Goal: Learn about a topic: Learn about a topic

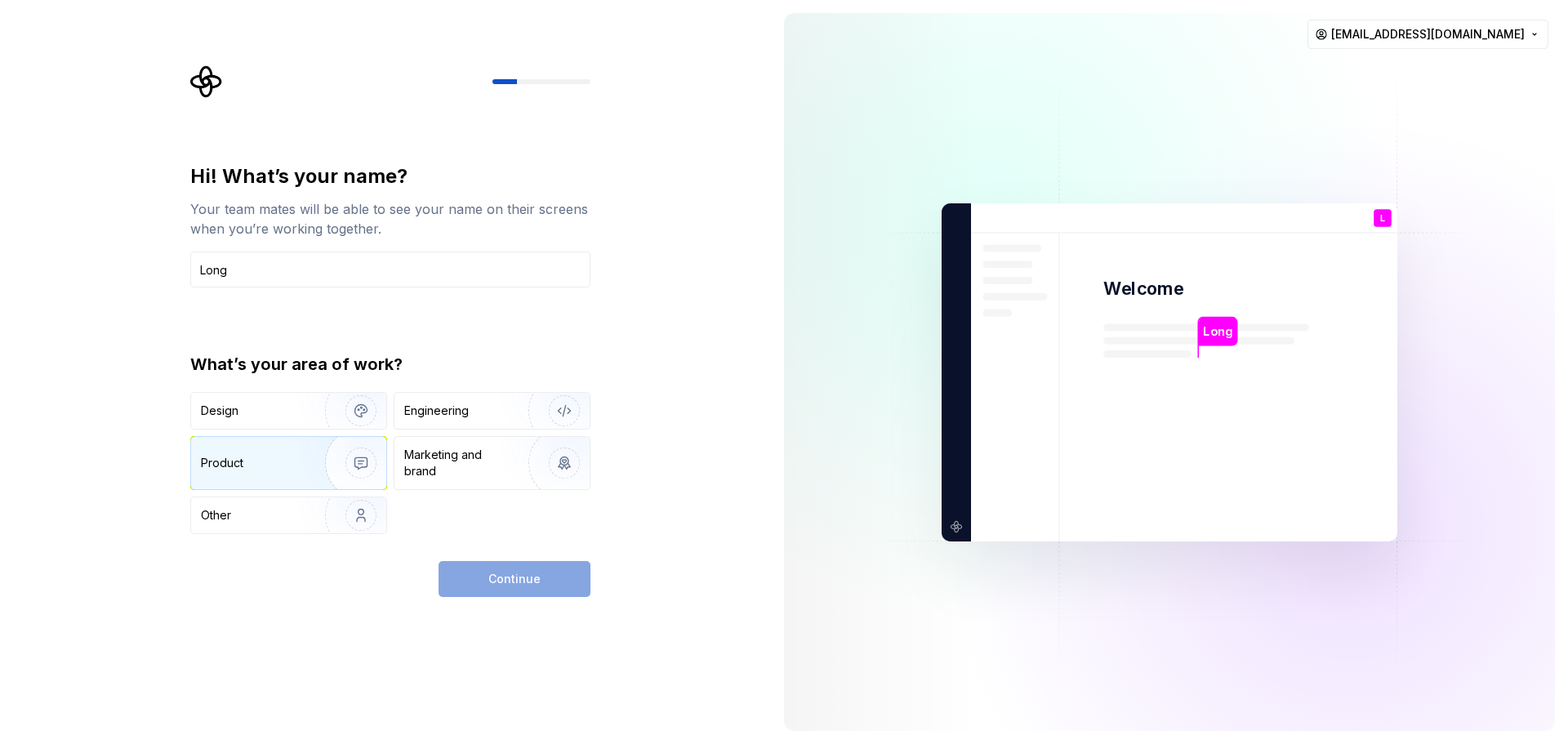
type input "Long"
click at [264, 455] on div "Product" at bounding box center [288, 463] width 195 height 52
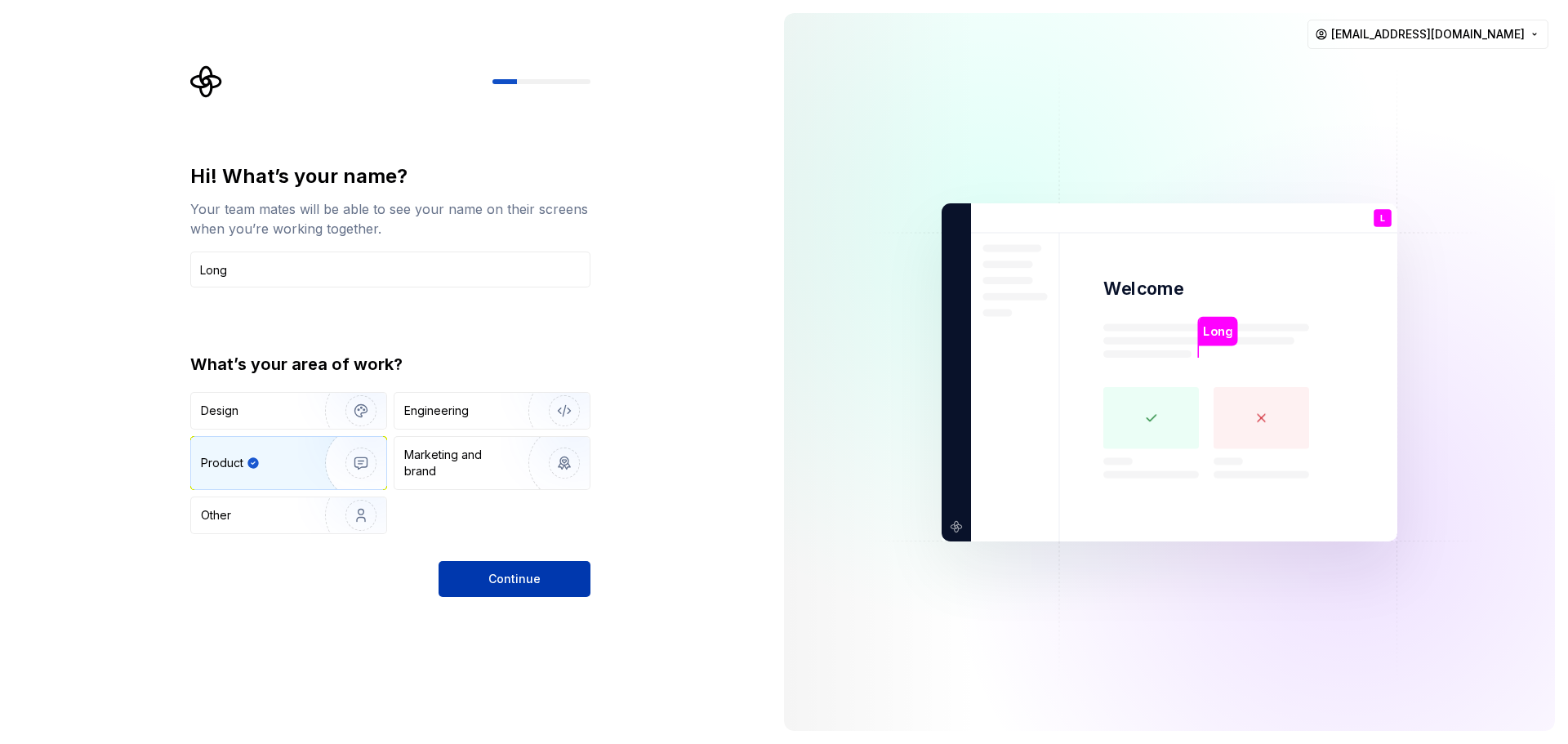
click at [497, 578] on span "Continue" at bounding box center [514, 579] width 52 height 16
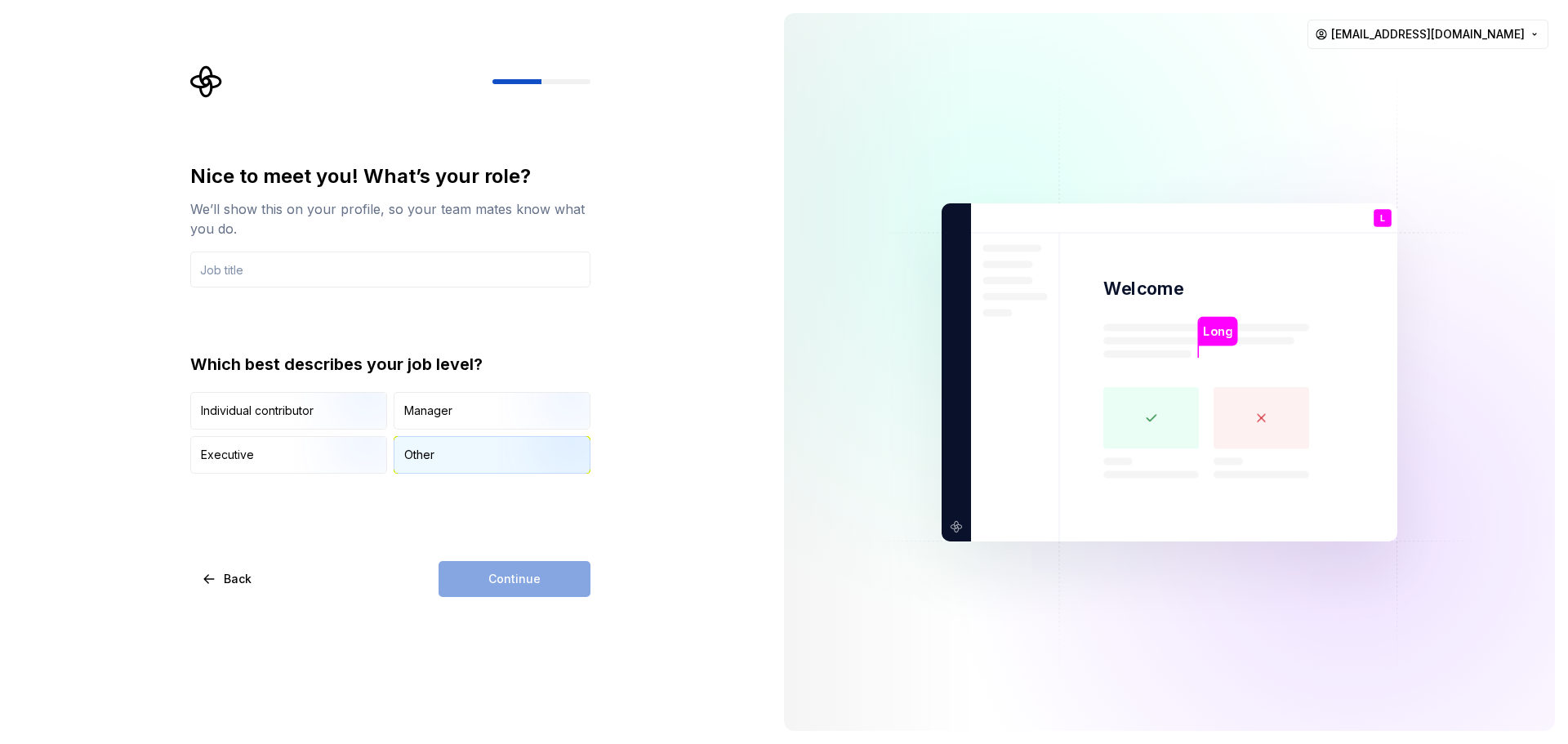
click at [440, 446] on div "Other" at bounding box center [492, 456] width 195 height 36
click at [535, 585] on div "Continue" at bounding box center [514, 579] width 152 height 36
click at [488, 449] on div "Other" at bounding box center [492, 456] width 195 height 36
click at [487, 260] on input "text" at bounding box center [390, 270] width 400 height 36
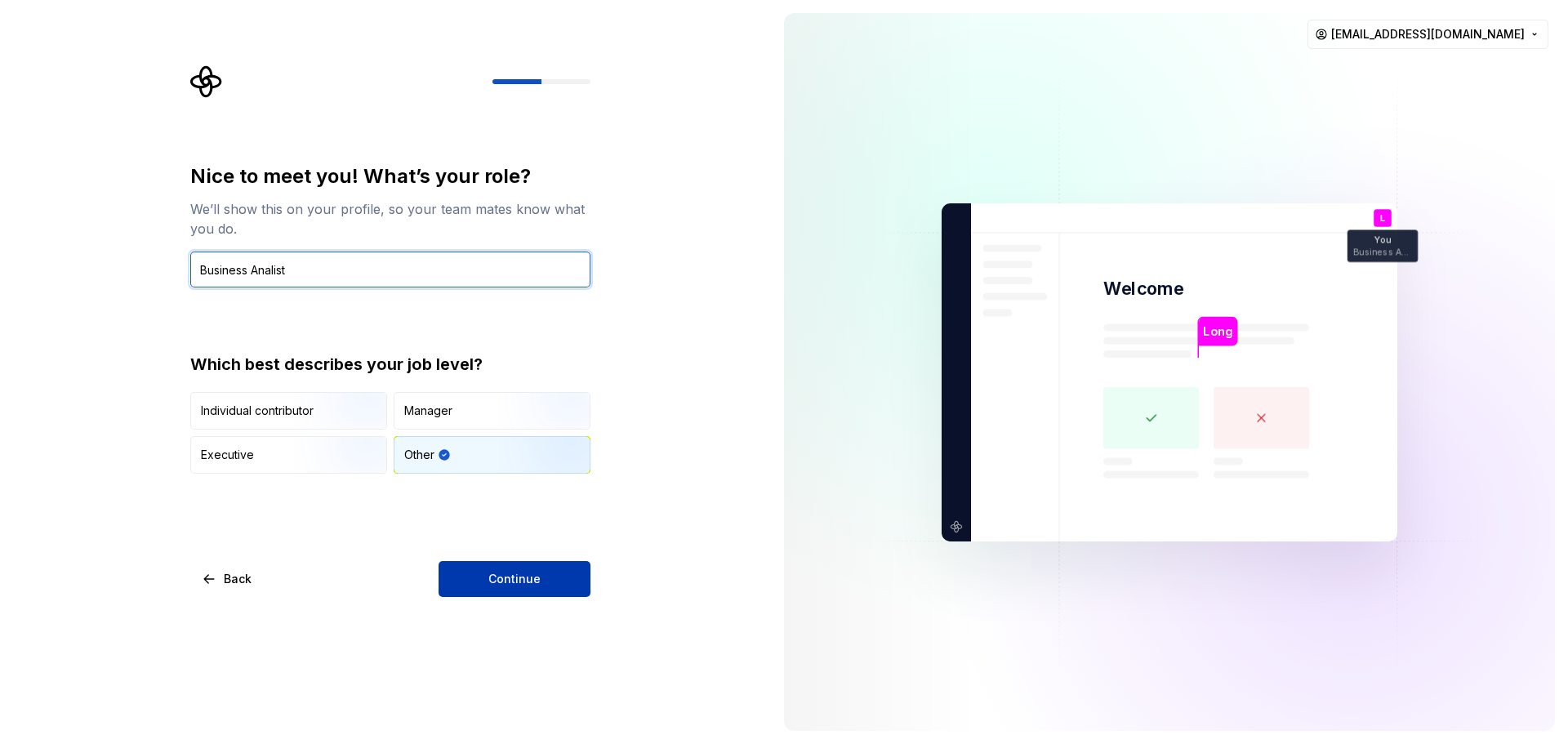
type input "Business Analist"
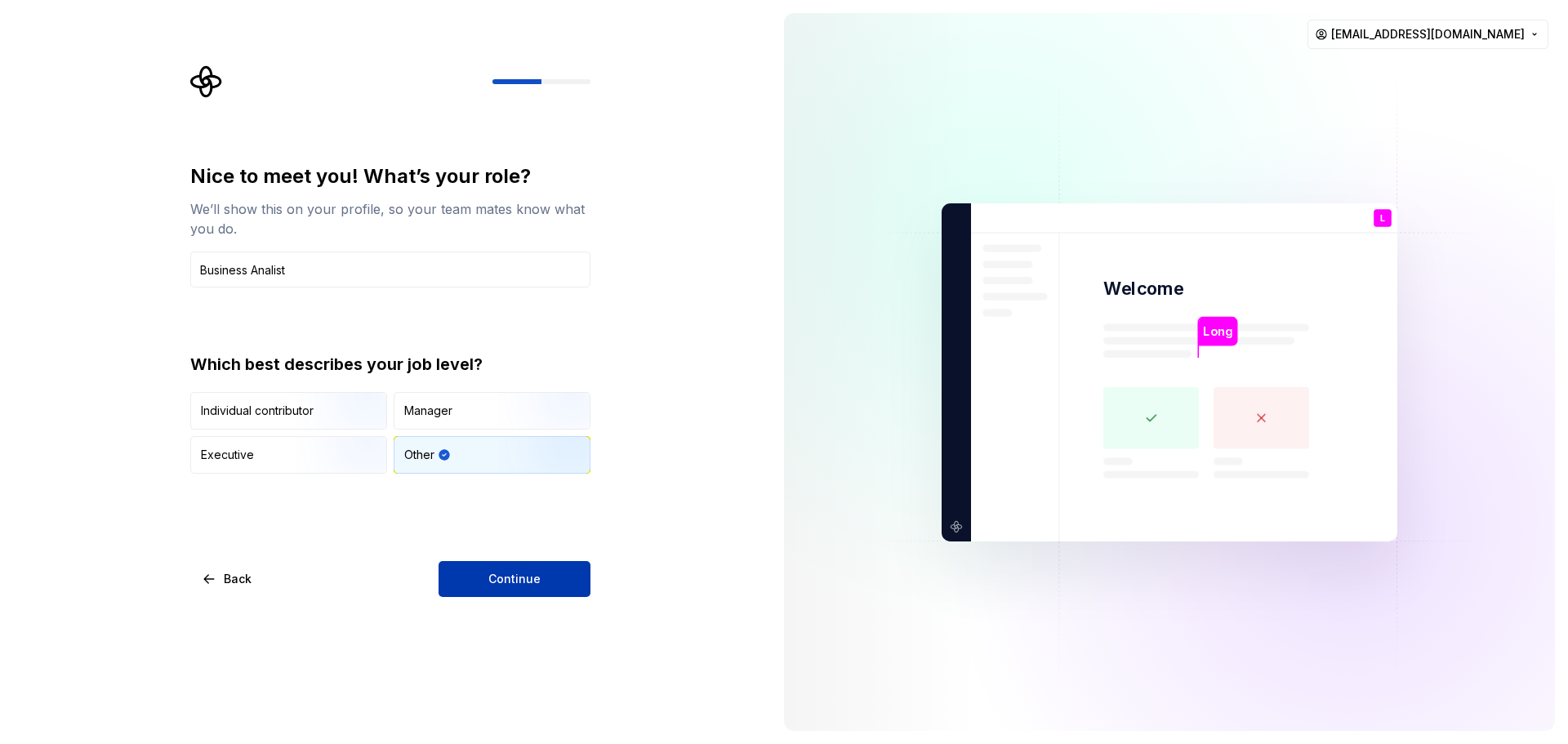
click at [543, 576] on button "Continue" at bounding box center [514, 579] width 152 height 36
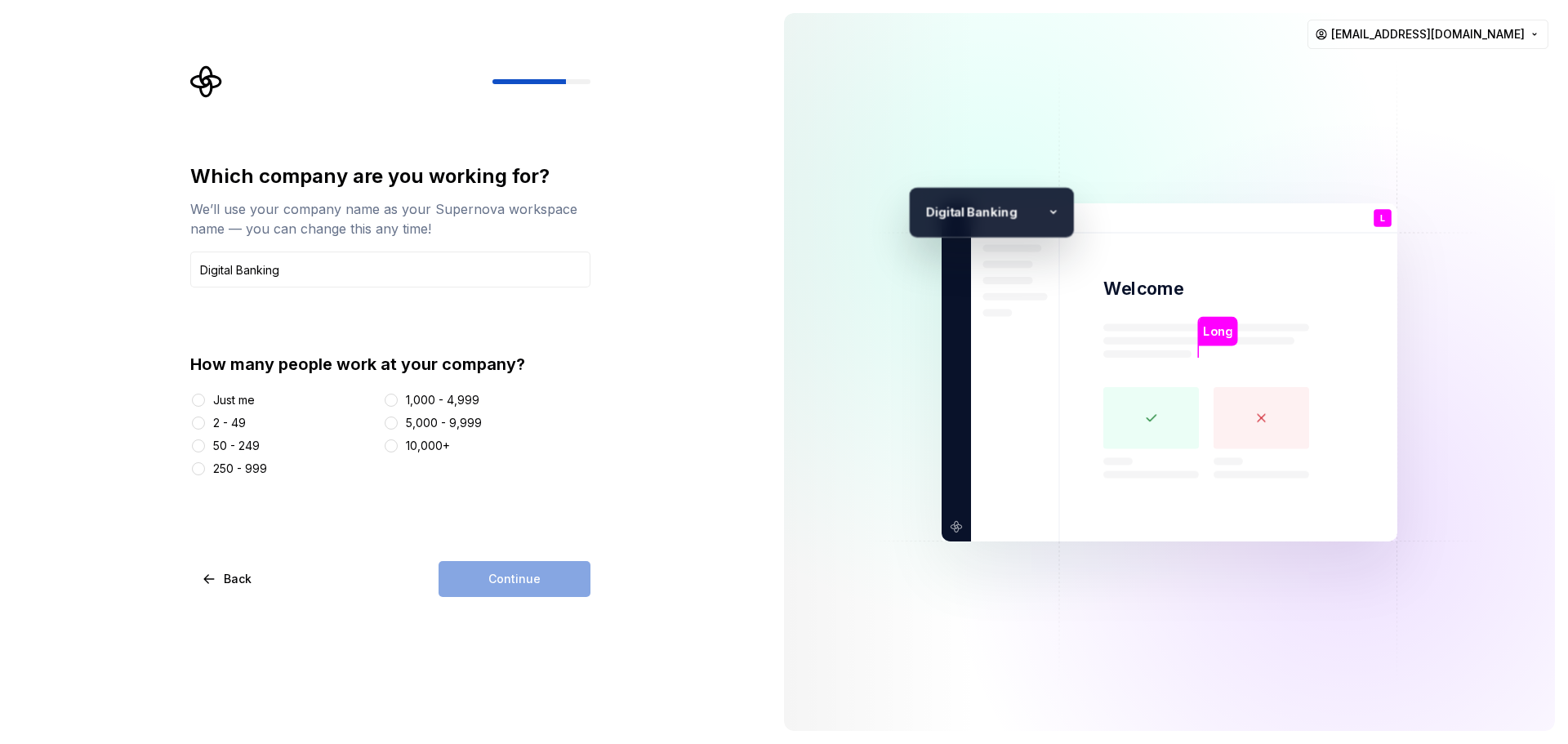
type input "Digital Banking"
click at [231, 403] on div "Just me" at bounding box center [234, 400] width 42 height 16
click at [205, 403] on button "Just me" at bounding box center [198, 400] width 13 height 13
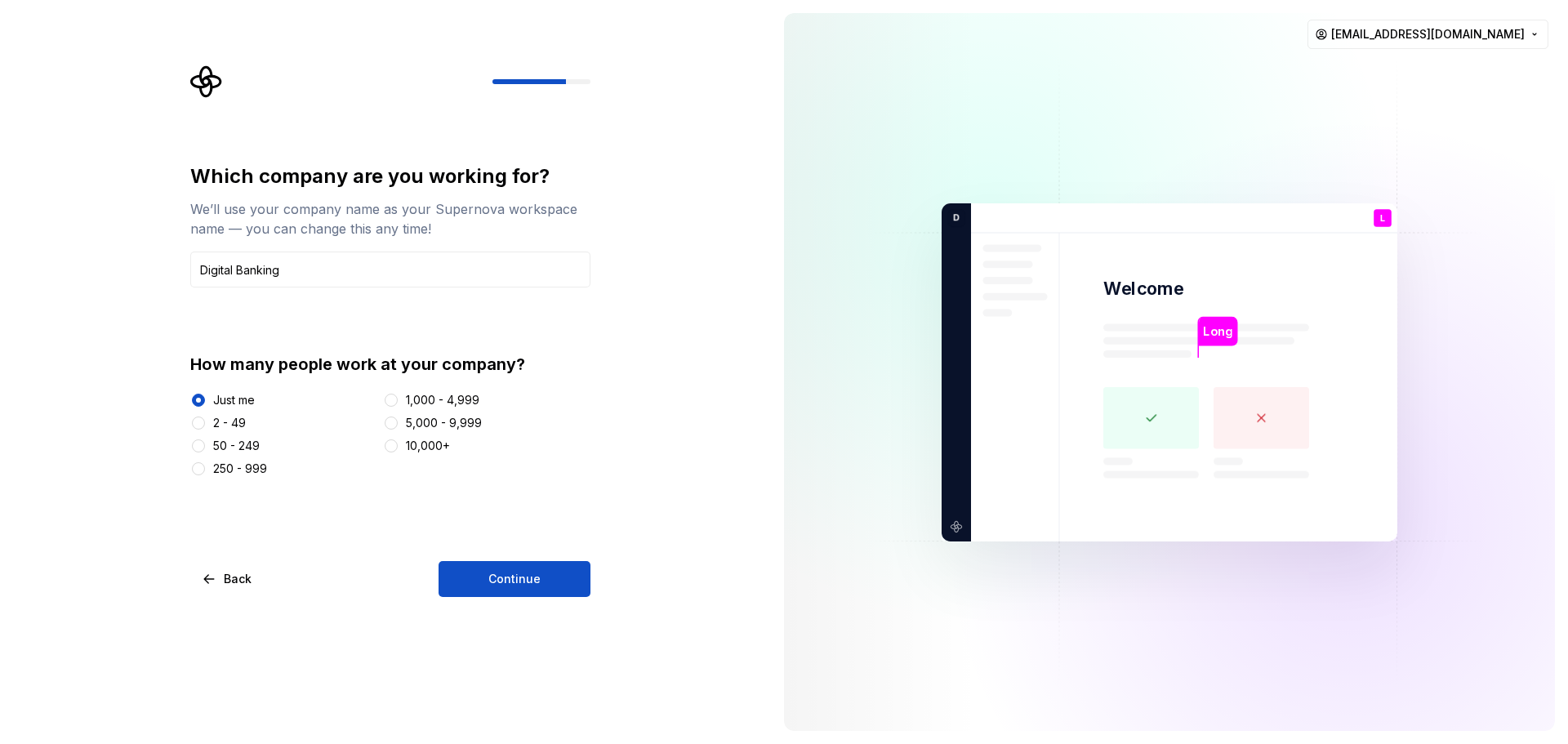
click at [239, 424] on div "2 - 49" at bounding box center [229, 423] width 33 height 16
click at [205, 424] on button "2 - 49" at bounding box center [198, 423] width 13 height 13
click at [493, 562] on button "Continue" at bounding box center [514, 579] width 152 height 36
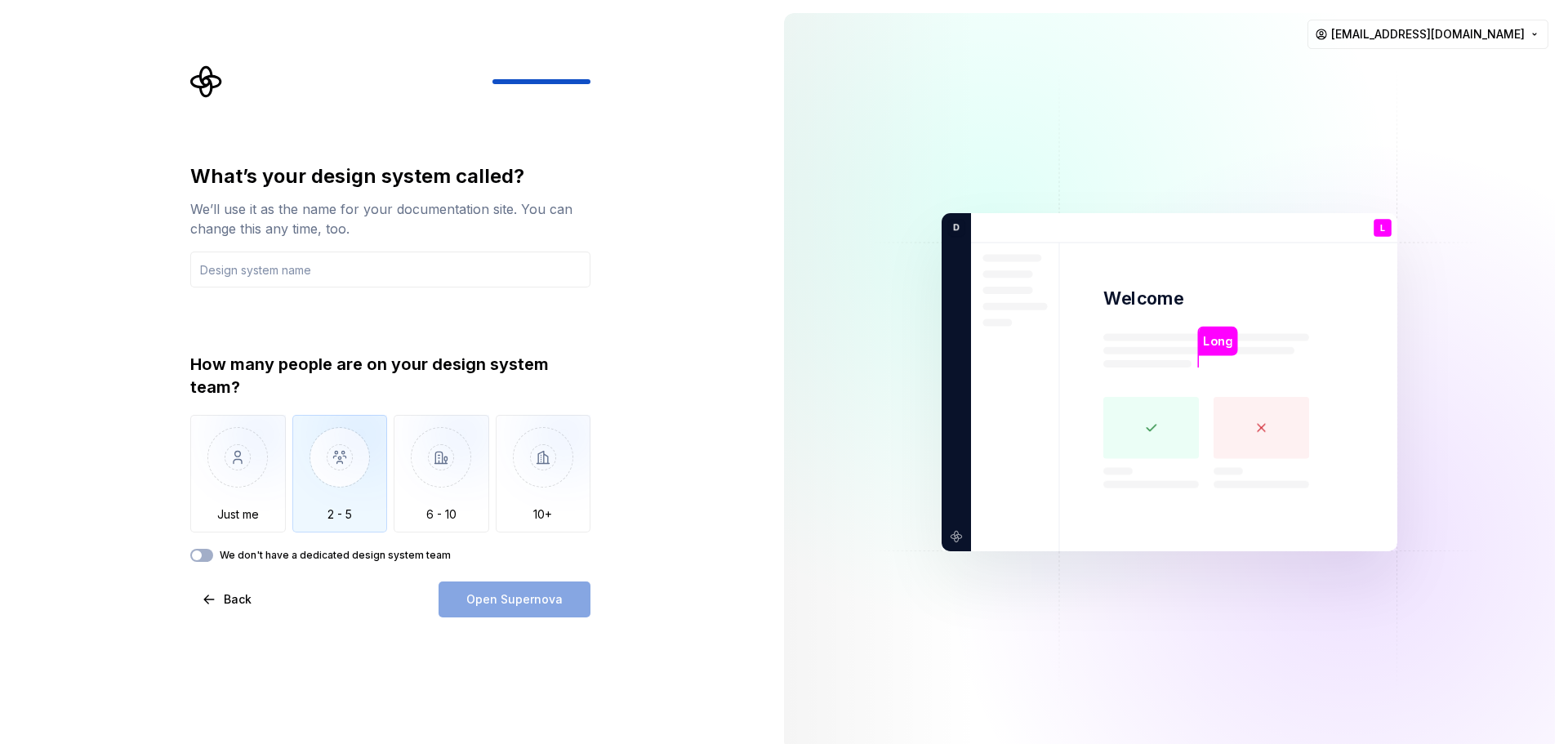
click at [339, 466] on img "button" at bounding box center [340, 469] width 95 height 109
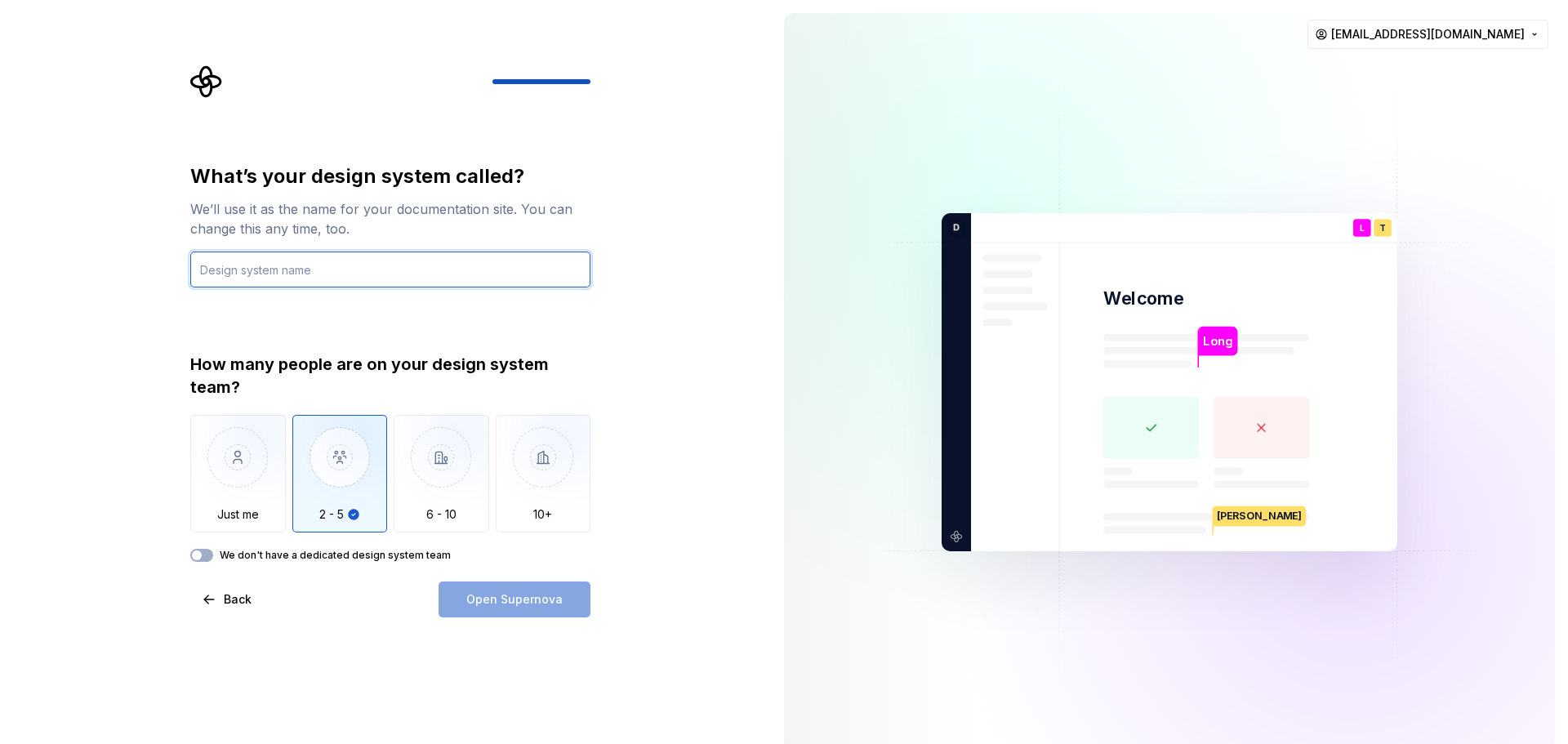
click at [373, 284] on input "text" at bounding box center [390, 270] width 400 height 36
type input "Long7"
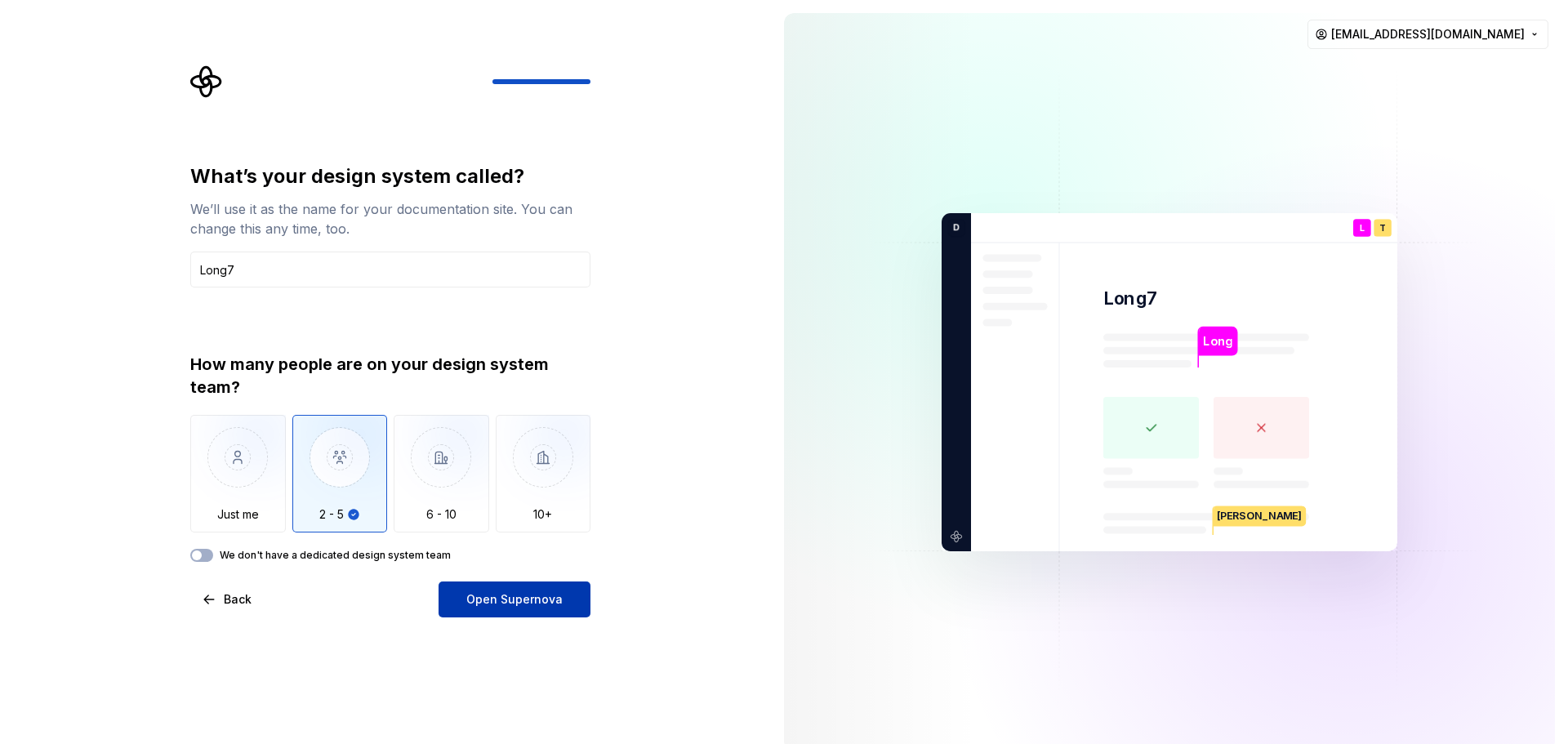
click at [512, 603] on span "Open Supernova" at bounding box center [514, 599] width 96 height 16
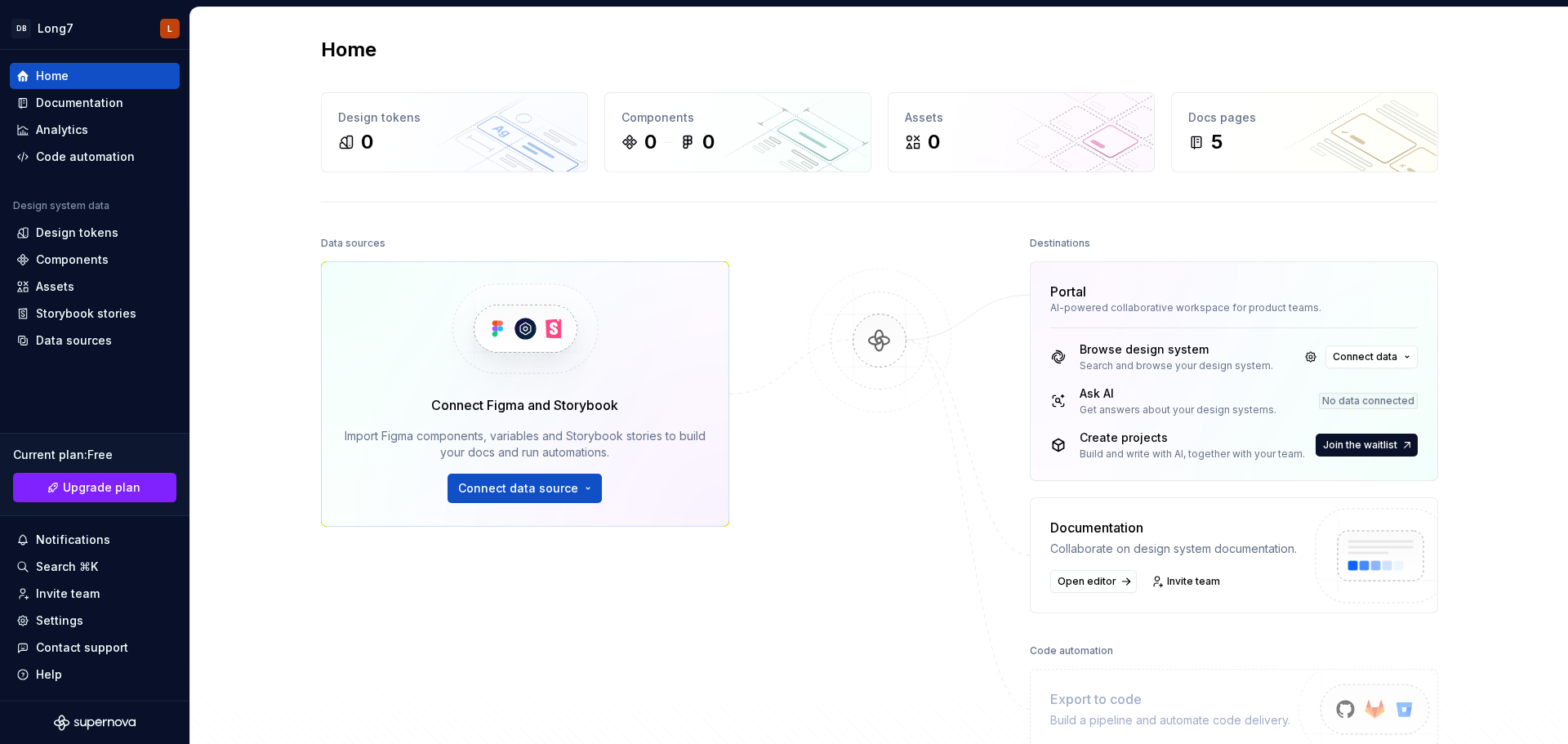
click at [243, 192] on div "Home Design tokens 0 Components 0 0 Assets 0 Docs pages 5 Data sources Connect …" at bounding box center [880, 425] width 1378 height 838
click at [109, 107] on div "Documentation" at bounding box center [80, 102] width 87 height 16
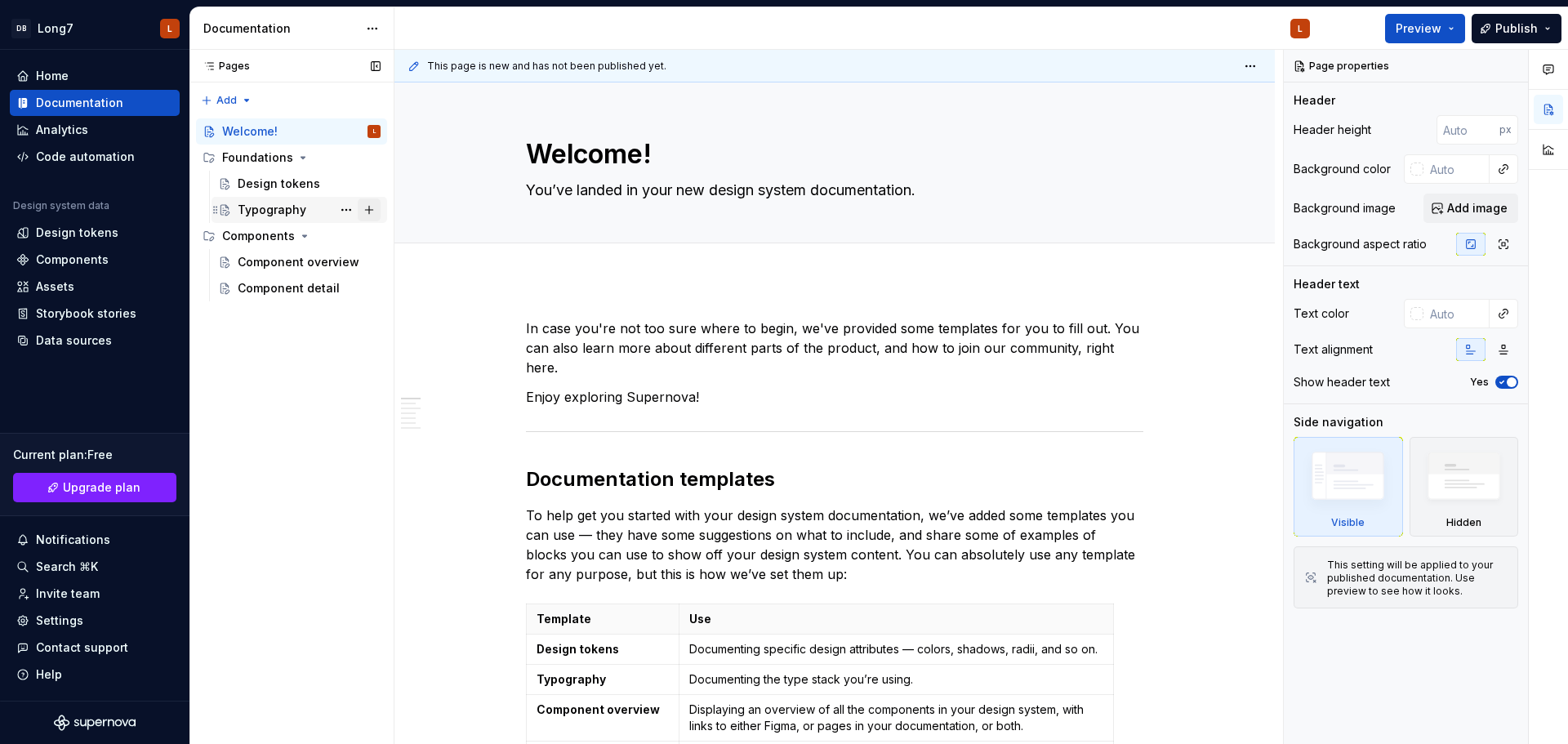
type textarea "*"
click at [60, 127] on div "Analytics" at bounding box center [62, 130] width 52 height 16
